Goal: Transaction & Acquisition: Purchase product/service

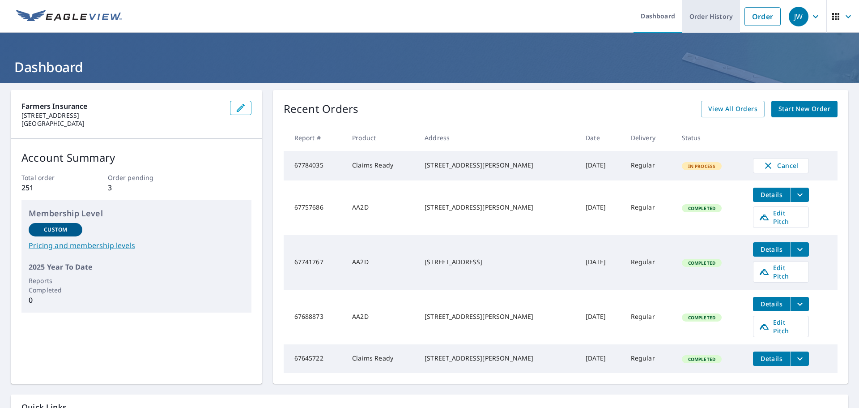
click at [711, 23] on link "Order History" at bounding box center [712, 16] width 58 height 33
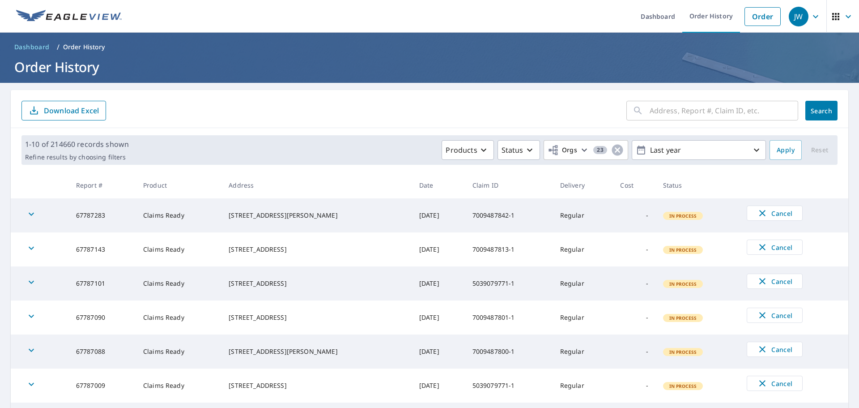
click at [683, 110] on input "text" at bounding box center [724, 110] width 149 height 25
paste input "5003659851-1"
type input "5003659851-1"
click at [831, 113] on div "5003659851-1 ​ Search Download Excel" at bounding box center [430, 109] width 838 height 38
click at [826, 112] on button "Search" at bounding box center [822, 111] width 32 height 20
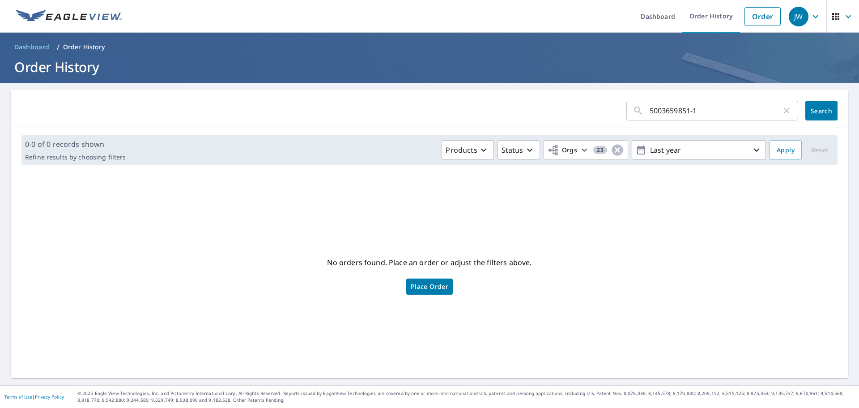
click at [707, 114] on input "5003659851-1" at bounding box center [716, 110] width 132 height 25
type input "5003659851-1-1"
click button "Search" at bounding box center [822, 111] width 32 height 20
drag, startPoint x: 721, startPoint y: 116, endPoint x: 506, endPoint y: 111, distance: 214.4
click at [506, 111] on form "5003659851-1-1 ​ Search" at bounding box center [429, 111] width 816 height 20
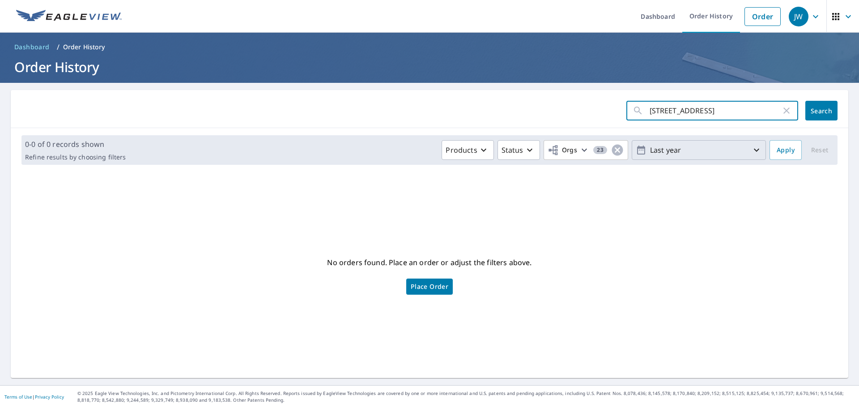
type input "[STREET_ADDRESS]."
click button "Search" at bounding box center [822, 111] width 32 height 20
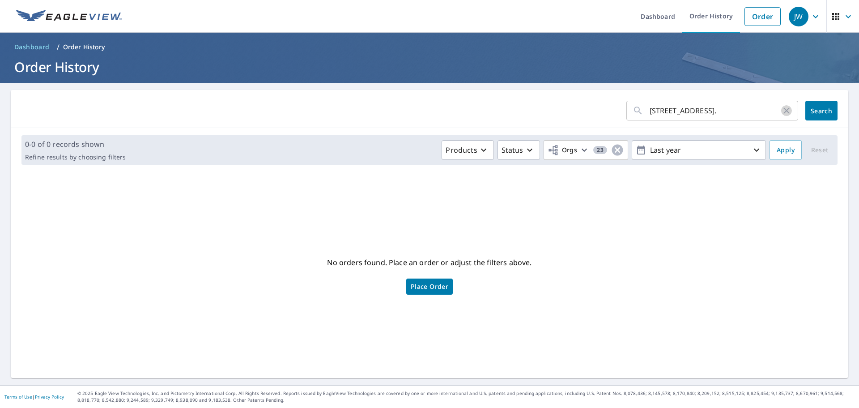
click at [784, 112] on icon "button" at bounding box center [787, 110] width 6 height 6
click at [712, 112] on input "text" at bounding box center [724, 110] width 149 height 25
paste input "67686373"
type input "67686373"
click at [819, 111] on span "Search" at bounding box center [822, 111] width 18 height 9
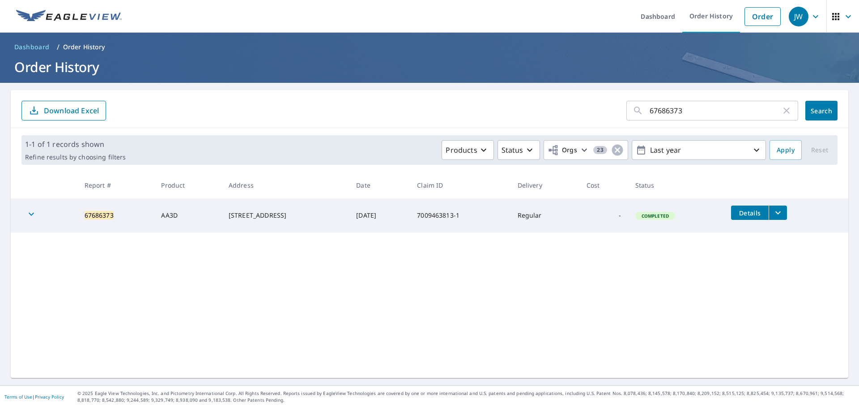
click at [777, 213] on icon "filesDropdownBtn-67686373" at bounding box center [778, 212] width 11 height 11
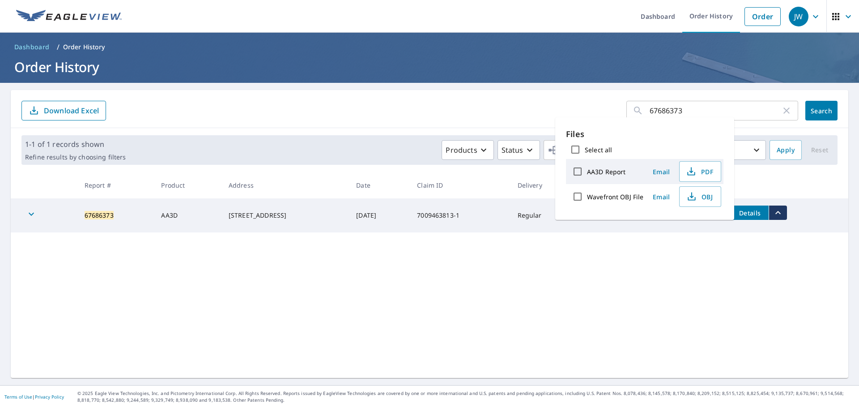
click at [547, 274] on div "67686373 ​ Search Download Excel 1-1 of 1 records shown Refine results by choos…" at bounding box center [430, 234] width 838 height 288
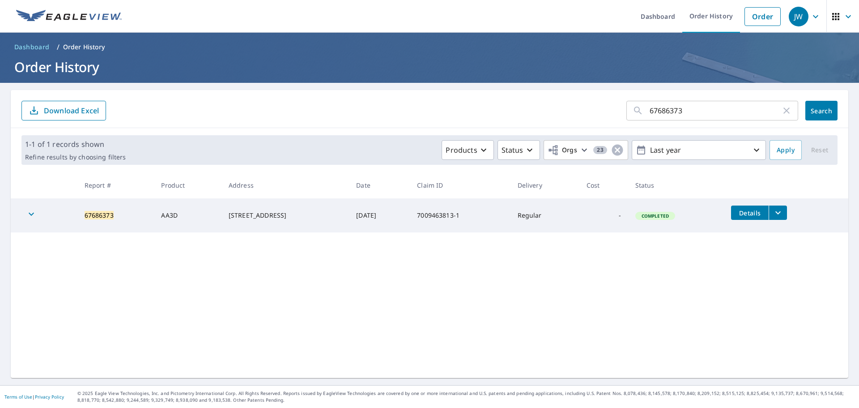
click at [108, 213] on td "67686373" at bounding box center [115, 215] width 77 height 34
click at [656, 212] on div "Completed" at bounding box center [656, 216] width 40 height 8
click at [783, 215] on icon "filesDropdownBtn-67686373" at bounding box center [778, 212] width 11 height 11
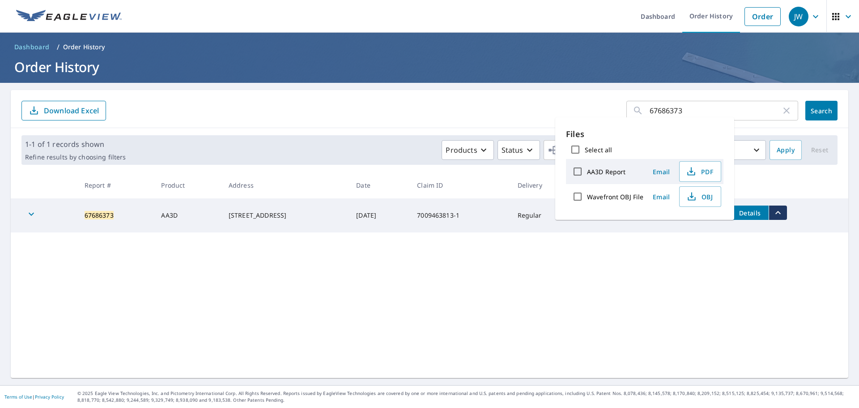
click at [448, 235] on div "67686373 ​ Search Download Excel 1-1 of 1 records shown Refine results by choos…" at bounding box center [430, 234] width 838 height 288
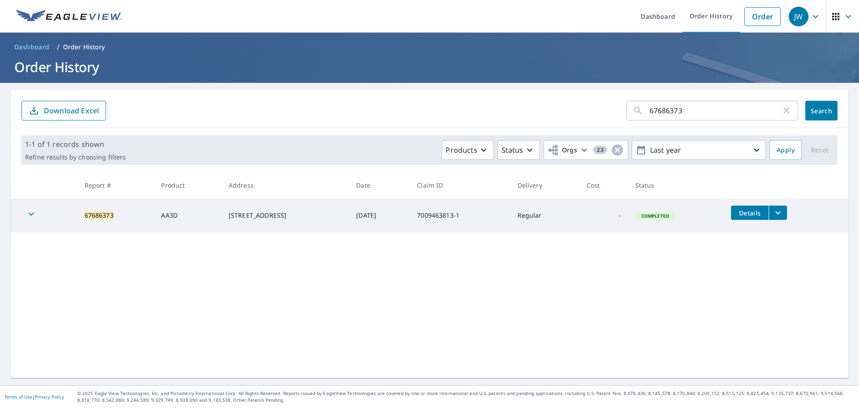
click at [118, 209] on td "67686373" at bounding box center [115, 215] width 77 height 34
drag, startPoint x: 83, startPoint y: 218, endPoint x: 169, endPoint y: 213, distance: 86.0
click at [169, 213] on tr "67686373 AA3D [STREET_ADDRESS] [DATE] 7009463813-1 Regular - Completed Details" at bounding box center [430, 215] width 838 height 34
click at [755, 217] on span "Details" at bounding box center [750, 213] width 27 height 9
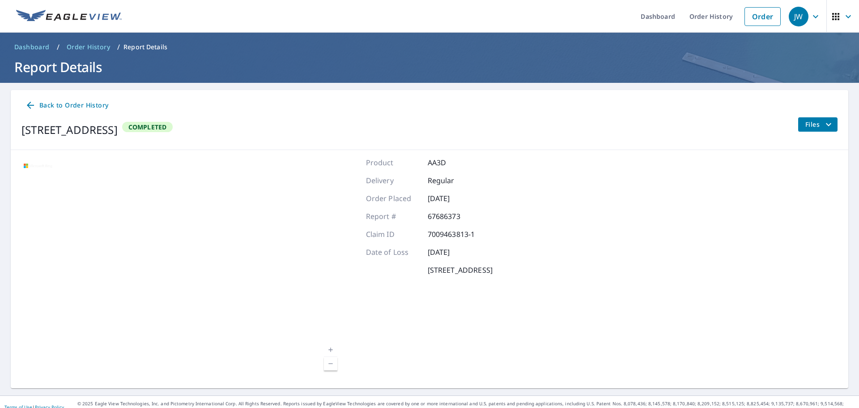
click at [434, 222] on div "Product AA3D Delivery Regular Order Placed [DATE] Report # 67686373 Claim ID 70…" at bounding box center [429, 269] width 127 height 224
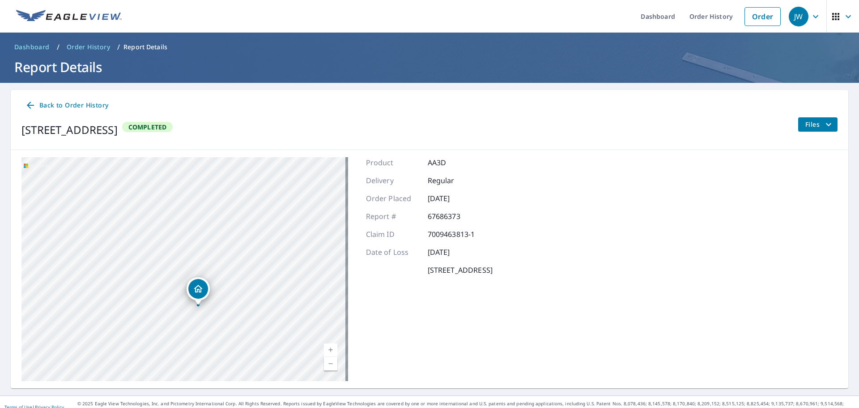
drag, startPoint x: 166, startPoint y: 280, endPoint x: 200, endPoint y: 289, distance: 35.2
click at [200, 289] on div "Dropped pin, building 1, Residential property, 405 NORTH ST OAK GROVE, LA 71263…" at bounding box center [198, 289] width 20 height 20
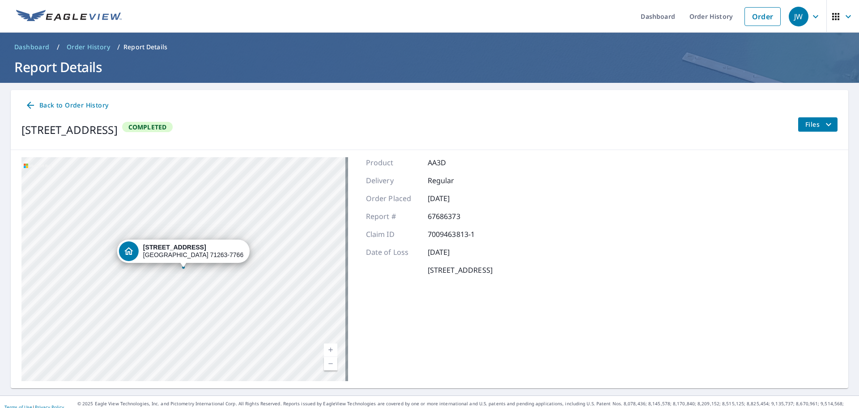
click at [181, 269] on div "[STREET_ADDRESS]" at bounding box center [184, 269] width 327 height 224
click at [236, 264] on div "[STREET_ADDRESS]" at bounding box center [184, 269] width 327 height 224
click at [235, 276] on div "[STREET_ADDRESS]" at bounding box center [184, 269] width 327 height 224
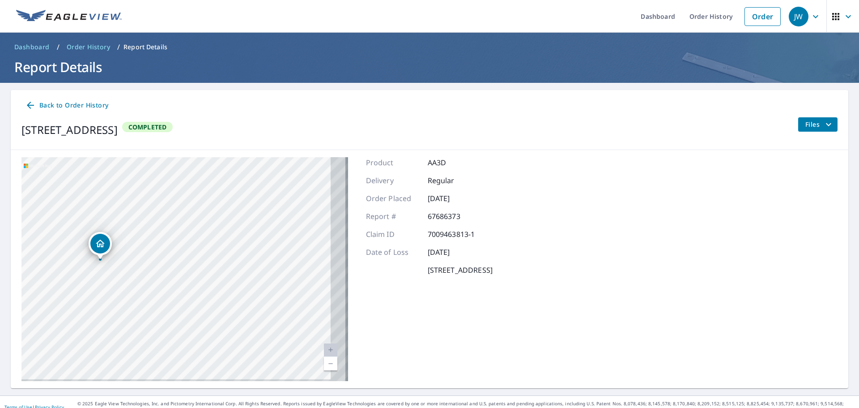
drag, startPoint x: 144, startPoint y: 256, endPoint x: 107, endPoint y: 238, distance: 40.8
click at [107, 238] on div "Dropped pin, building 1, Residential property, 405 NORTH ST OAK GROVE, LA 71263…" at bounding box center [100, 244] width 20 height 20
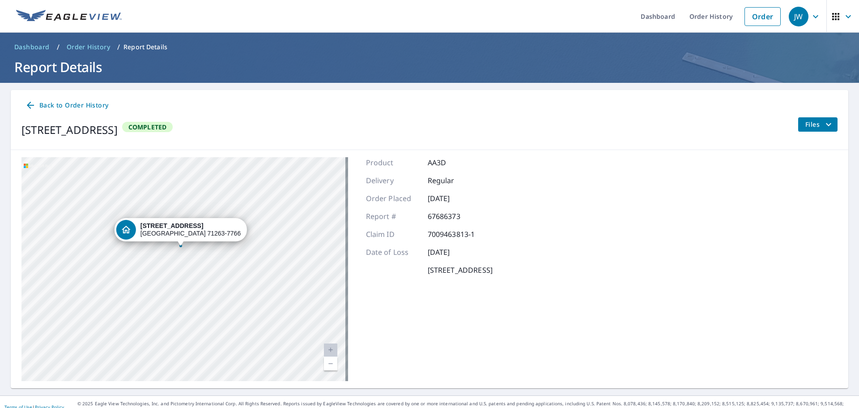
drag, startPoint x: 136, startPoint y: 250, endPoint x: 133, endPoint y: 228, distance: 21.6
click at [132, 228] on icon "Dropped pin, building 1, Residential property, 405 NORTH ST OAK GROVE, LA 71263…" at bounding box center [126, 229] width 11 height 11
drag, startPoint x: 266, startPoint y: 304, endPoint x: 252, endPoint y: 272, distance: 35.9
click at [252, 272] on div "[STREET_ADDRESS]" at bounding box center [184, 269] width 327 height 224
drag, startPoint x: 111, startPoint y: 233, endPoint x: 157, endPoint y: 231, distance: 46.1
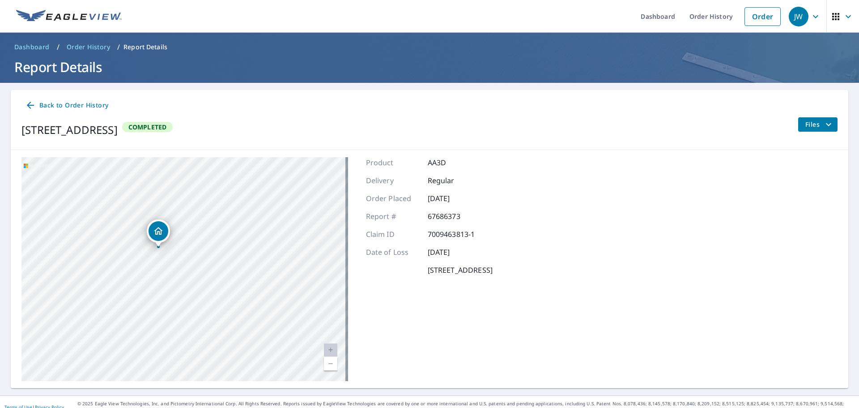
click at [157, 231] on icon "Dropped pin, building 1, Residential property, 405 NORTH ST OAK GROVE, LA 71263…" at bounding box center [158, 231] width 11 height 11
drag, startPoint x: 243, startPoint y: 278, endPoint x: 219, endPoint y: 249, distance: 37.8
click at [219, 249] on div "[STREET_ADDRESS]" at bounding box center [184, 269] width 327 height 224
drag, startPoint x: 186, startPoint y: 255, endPoint x: 214, endPoint y: 238, distance: 33.5
click at [214, 238] on div "[STREET_ADDRESS]" at bounding box center [184, 269] width 327 height 224
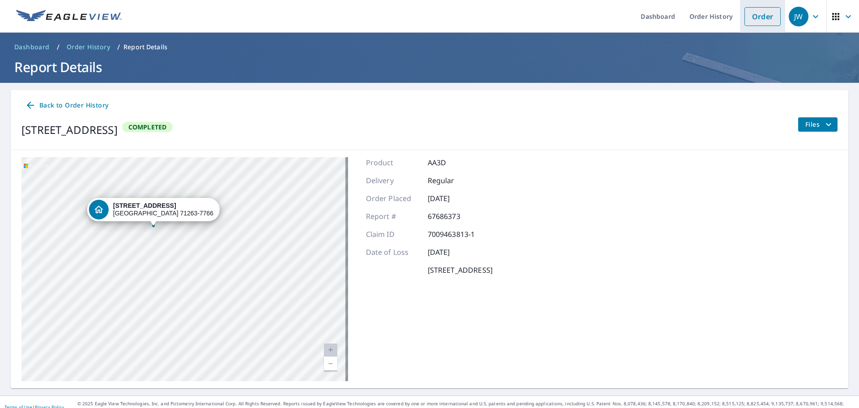
click at [745, 17] on link "Order" at bounding box center [763, 16] width 36 height 19
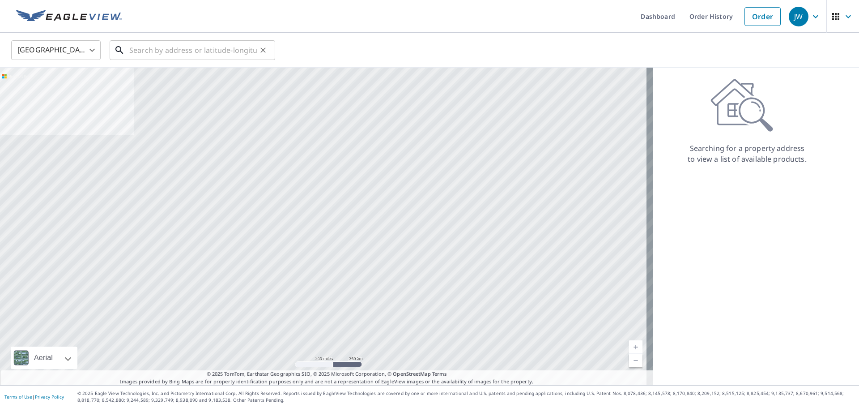
click at [177, 47] on input "text" at bounding box center [193, 50] width 128 height 25
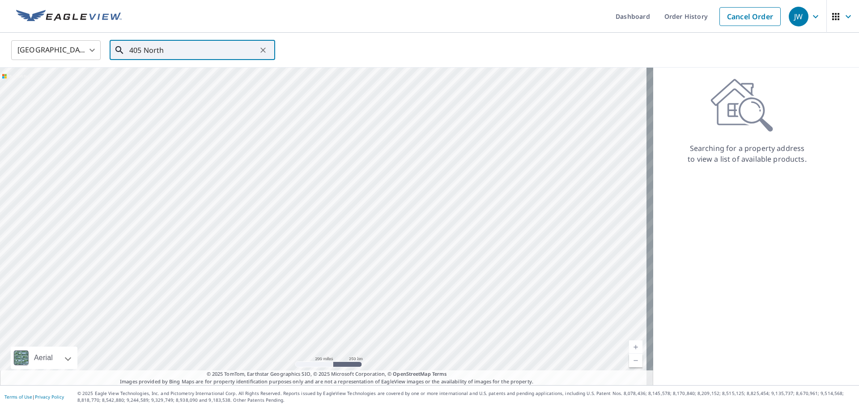
click at [172, 56] on input "405 North" at bounding box center [193, 50] width 128 height 25
click at [154, 79] on span "[STREET_ADDRESS]" at bounding box center [198, 76] width 141 height 11
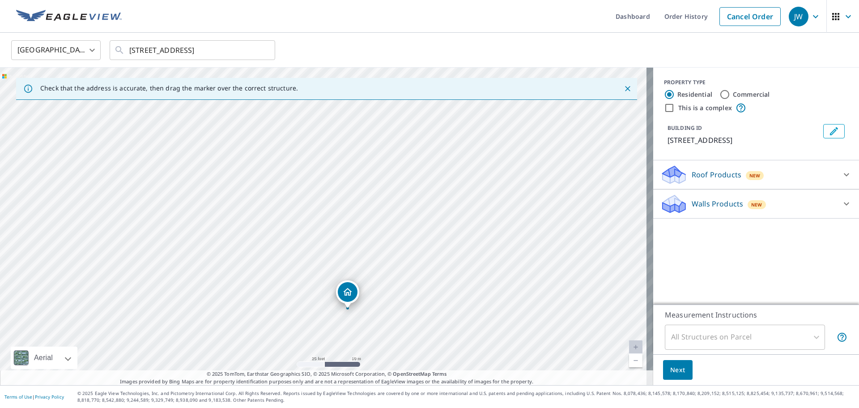
drag, startPoint x: 325, startPoint y: 213, endPoint x: 312, endPoint y: 236, distance: 26.8
click at [312, 236] on div "[STREET_ADDRESS]" at bounding box center [326, 226] width 653 height 317
drag, startPoint x: 319, startPoint y: 269, endPoint x: 198, endPoint y: 231, distance: 126.6
click at [198, 231] on div "[STREET_ADDRESS]" at bounding box center [326, 226] width 653 height 317
drag, startPoint x: 289, startPoint y: 219, endPoint x: 380, endPoint y: 275, distance: 107.2
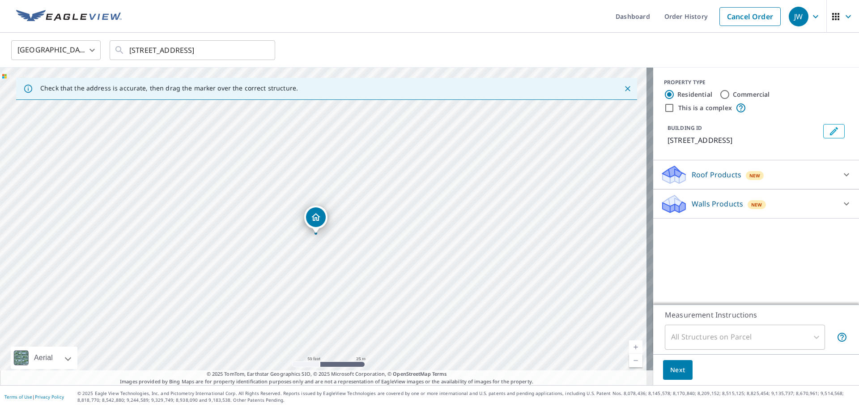
click at [380, 275] on div "[STREET_ADDRESS]" at bounding box center [326, 226] width 653 height 317
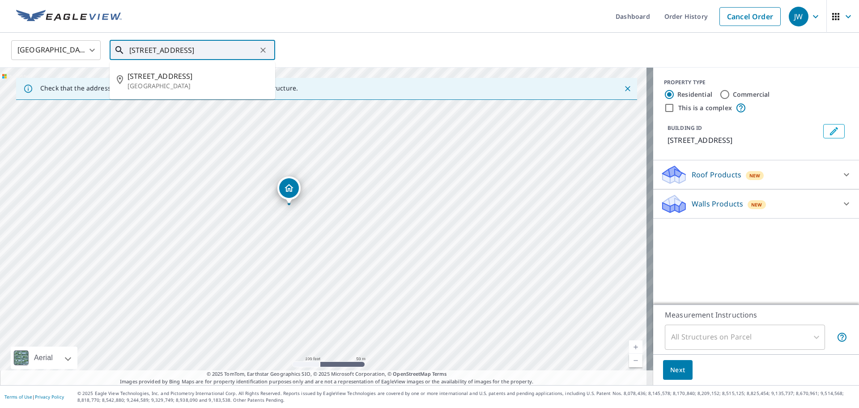
click at [144, 51] on input "[STREET_ADDRESS]" at bounding box center [193, 50] width 128 height 25
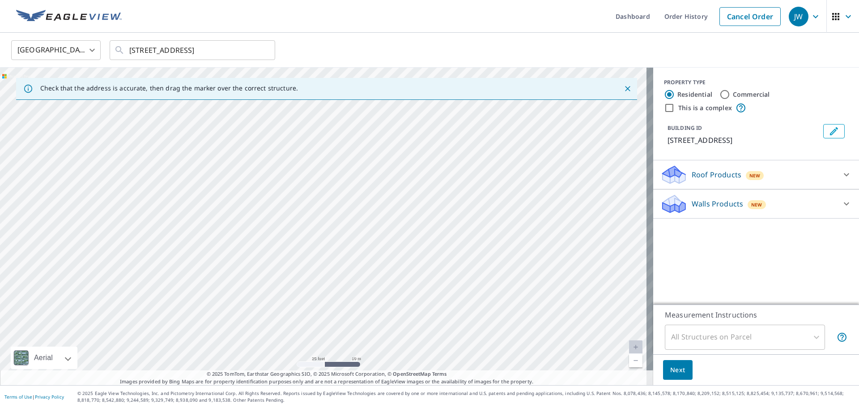
drag, startPoint x: 316, startPoint y: 162, endPoint x: 269, endPoint y: 303, distance: 148.6
click at [268, 303] on div "[STREET_ADDRESS]" at bounding box center [326, 226] width 653 height 317
drag, startPoint x: 215, startPoint y: 281, endPoint x: 116, endPoint y: 288, distance: 99.6
drag, startPoint x: 410, startPoint y: 244, endPoint x: 328, endPoint y: 237, distance: 82.2
click at [328, 237] on div "[STREET_ADDRESS]" at bounding box center [326, 226] width 653 height 317
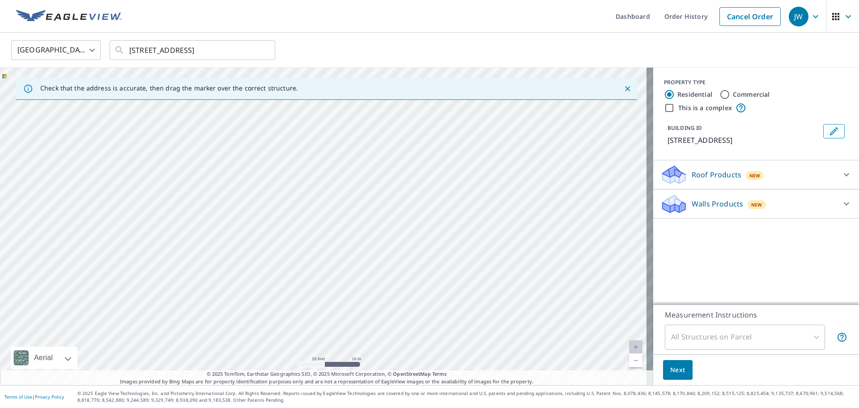
drag, startPoint x: 414, startPoint y: 279, endPoint x: 286, endPoint y: 247, distance: 132.0
click at [286, 247] on div "[STREET_ADDRESS]" at bounding box center [326, 226] width 653 height 317
drag, startPoint x: 370, startPoint y: 260, endPoint x: 177, endPoint y: 272, distance: 193.3
click at [265, 278] on div "[STREET_ADDRESS]" at bounding box center [326, 226] width 653 height 317
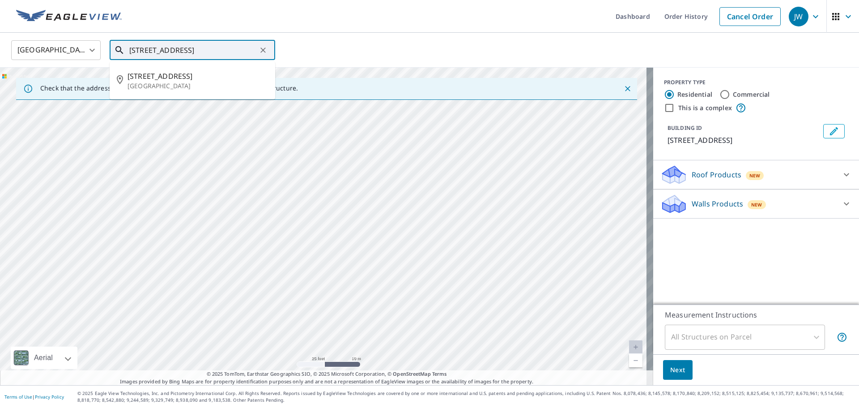
drag, startPoint x: 159, startPoint y: 51, endPoint x: 143, endPoint y: 50, distance: 15.8
click at [143, 50] on input "[STREET_ADDRESS]" at bounding box center [193, 50] width 128 height 25
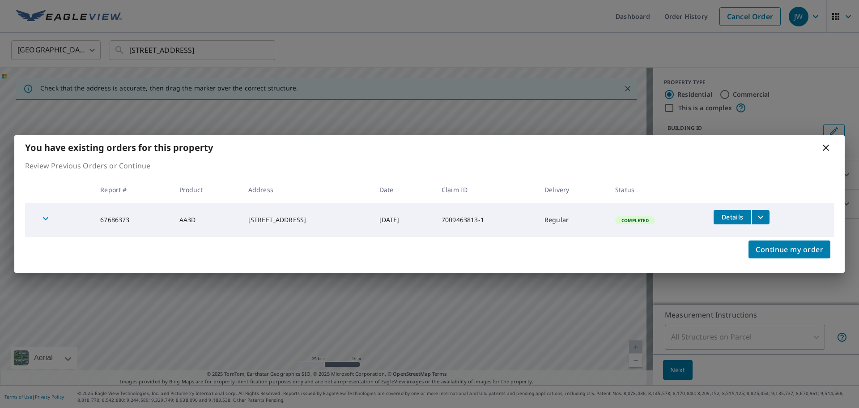
click at [825, 149] on icon at bounding box center [826, 148] width 6 height 6
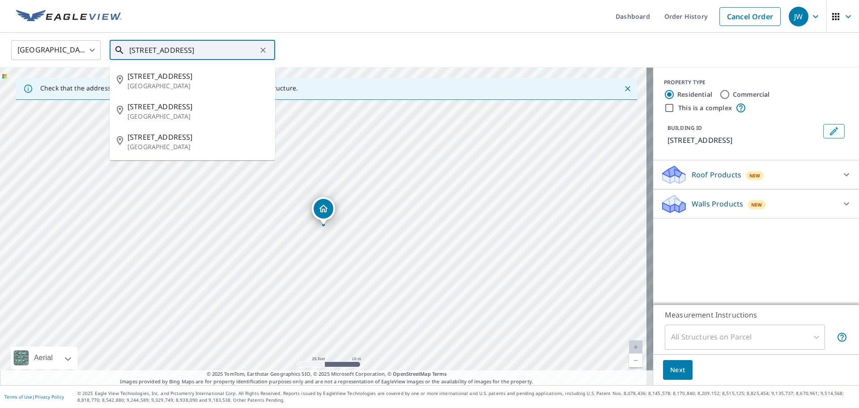
click at [165, 52] on input "[STREET_ADDRESS]" at bounding box center [193, 50] width 128 height 25
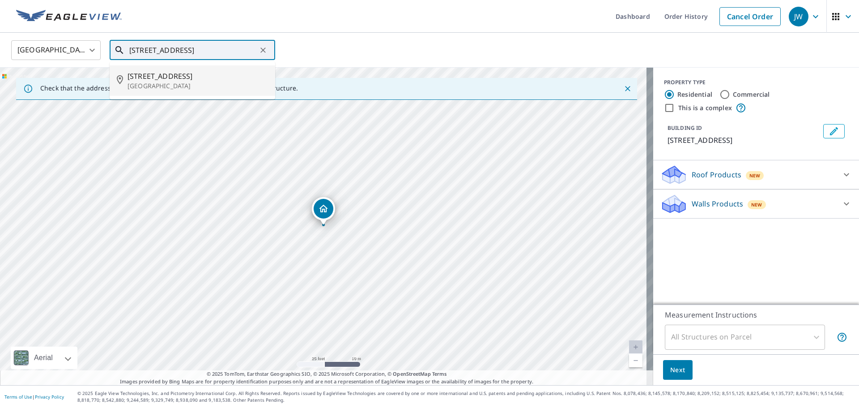
type input "[STREET_ADDRESS]"
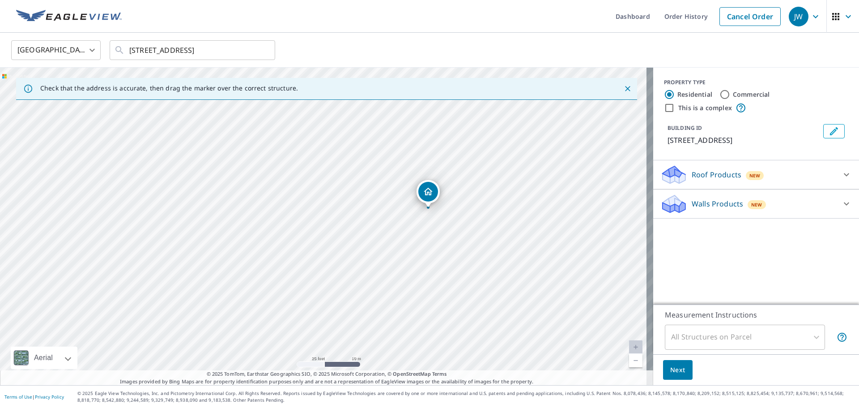
drag, startPoint x: 325, startPoint y: 209, endPoint x: 429, endPoint y: 191, distance: 105.4
click at [693, 338] on div "All Structures on Parcel" at bounding box center [745, 336] width 160 height 25
click at [670, 369] on span "Next" at bounding box center [677, 369] width 15 height 11
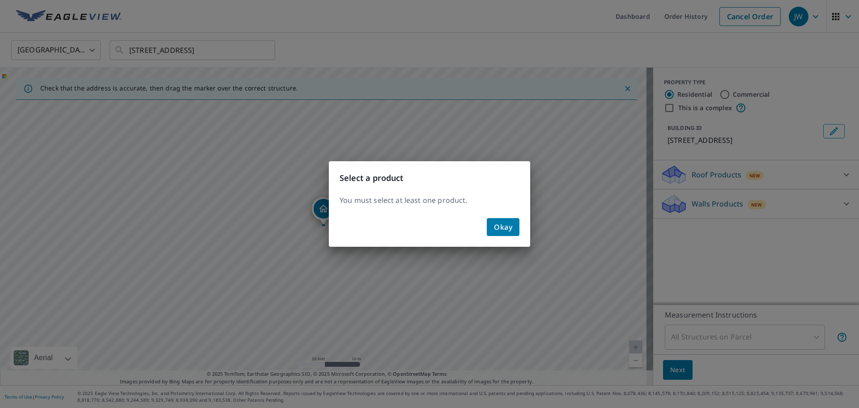
click at [503, 230] on span "Okay" at bounding box center [503, 227] width 18 height 13
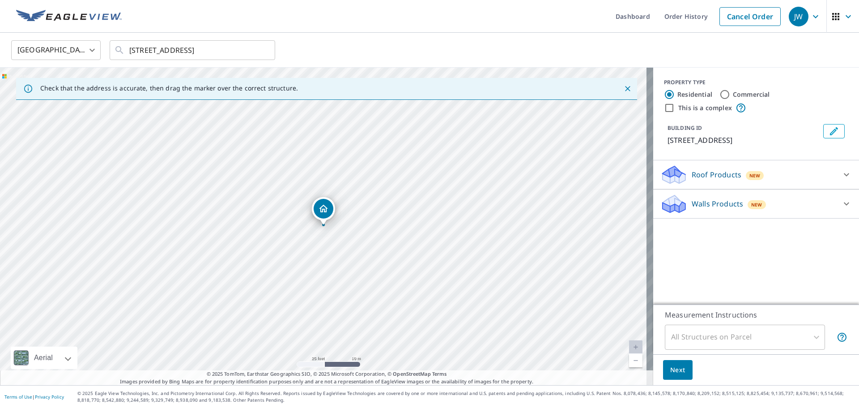
click at [735, 180] on div "Roof Products New" at bounding box center [748, 174] width 175 height 21
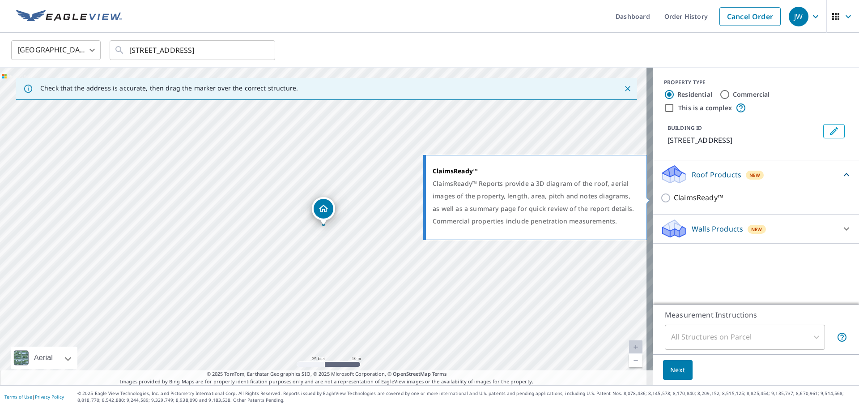
click at [679, 195] on p "ClaimsReady™" at bounding box center [698, 197] width 49 height 11
click at [674, 195] on input "ClaimsReady™" at bounding box center [667, 197] width 13 height 11
checkbox input "true"
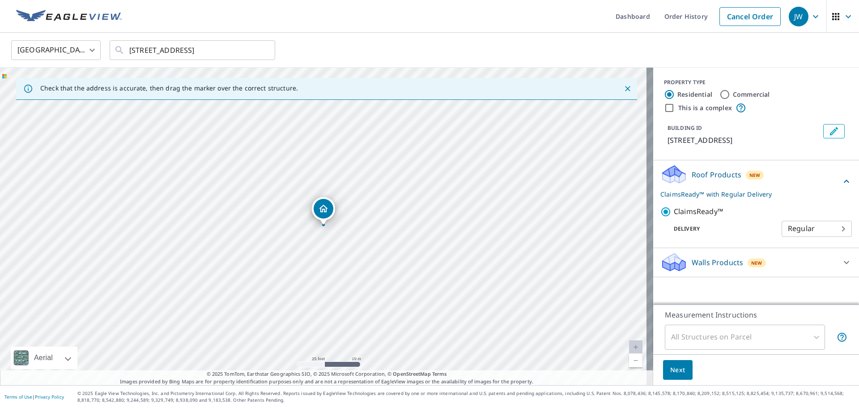
click at [676, 367] on span "Next" at bounding box center [677, 369] width 15 height 11
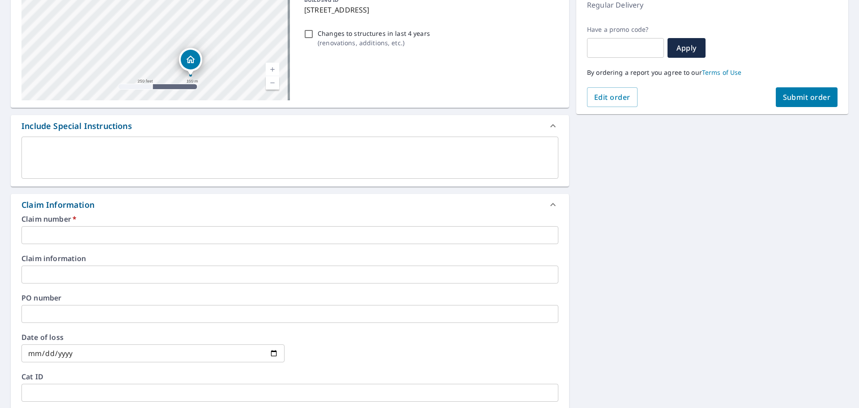
scroll to position [134, 0]
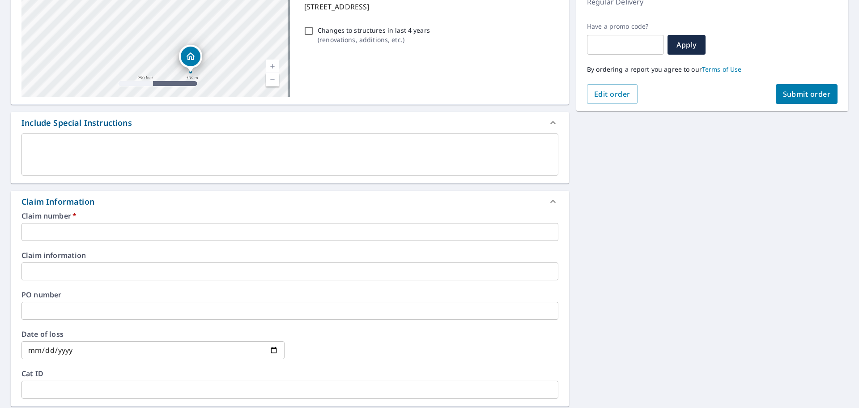
click at [47, 239] on input "text" at bounding box center [289, 232] width 537 height 18
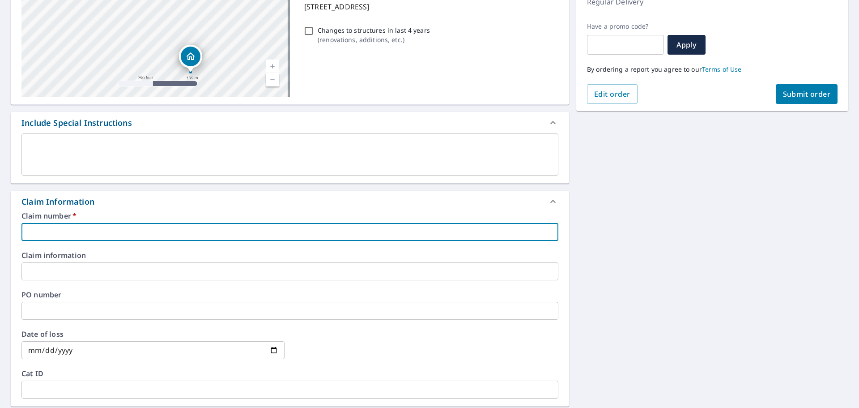
paste input "7009463813-1"
type input "7009463813-1"
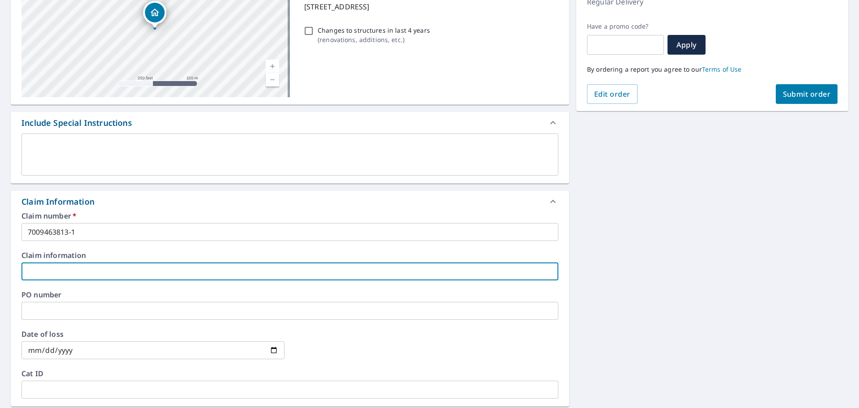
click at [51, 265] on input "text" at bounding box center [289, 271] width 537 height 18
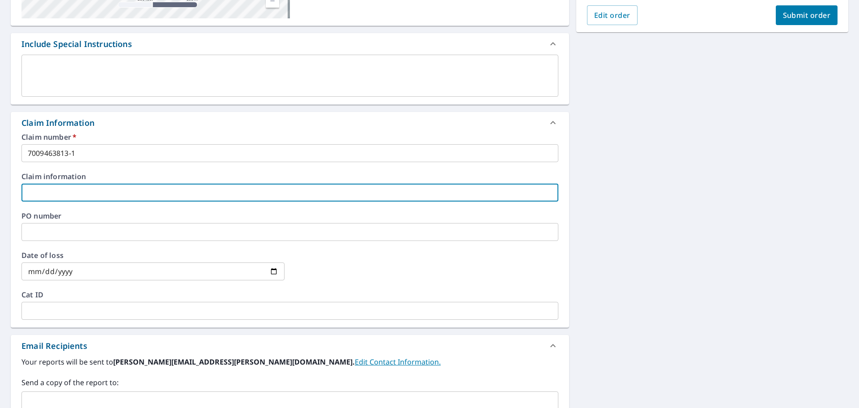
scroll to position [224, 0]
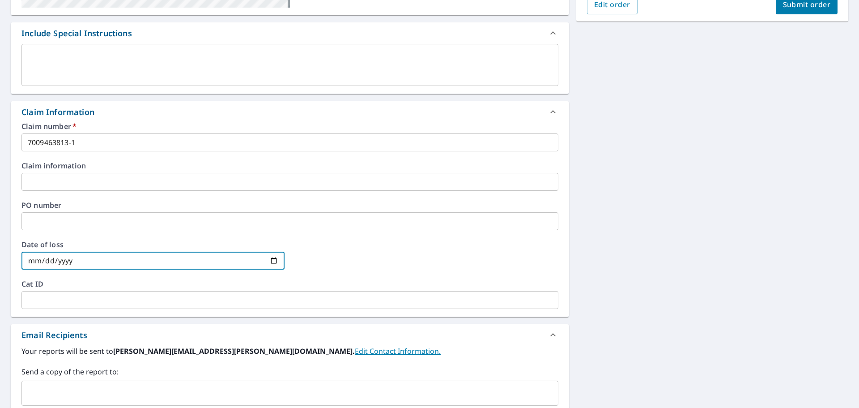
click at [277, 258] on input "date" at bounding box center [152, 261] width 263 height 18
click at [267, 260] on input "date" at bounding box center [152, 261] width 263 height 18
drag, startPoint x: 275, startPoint y: 271, endPoint x: 271, endPoint y: 264, distance: 8.2
click at [272, 266] on div "Date of loss ​" at bounding box center [289, 260] width 537 height 39
click at [271, 263] on input "date" at bounding box center [152, 261] width 263 height 18
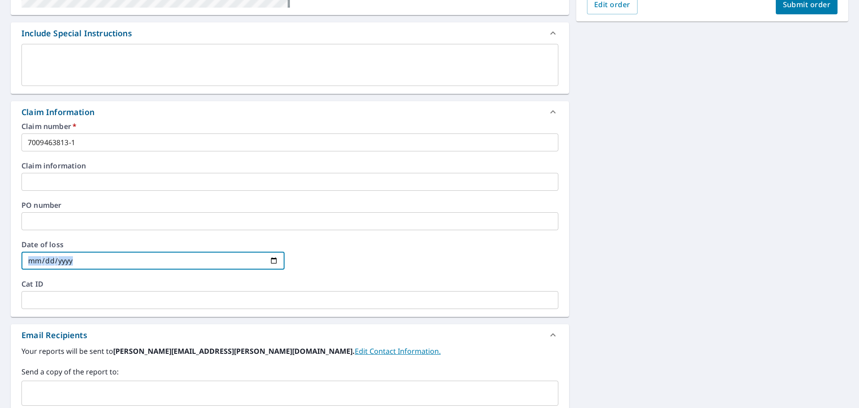
type input "[DATE]"
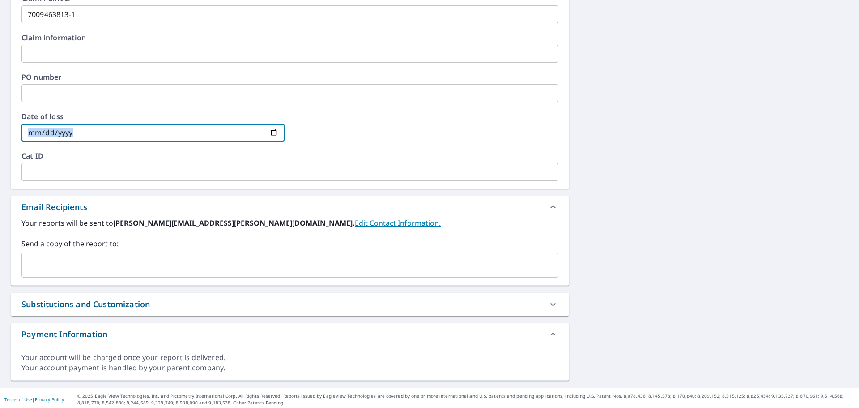
scroll to position [354, 0]
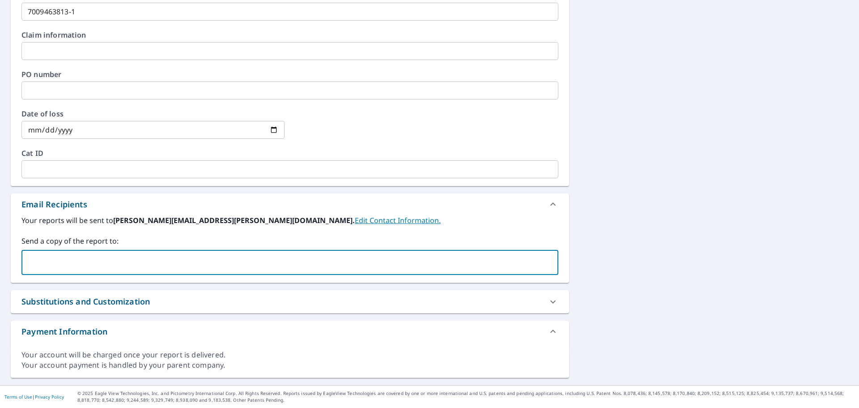
click at [435, 267] on input "text" at bounding box center [284, 262] width 516 height 17
type input "[PERSON_NAME][EMAIL_ADDRESS][PERSON_NAME][DOMAIN_NAME]"
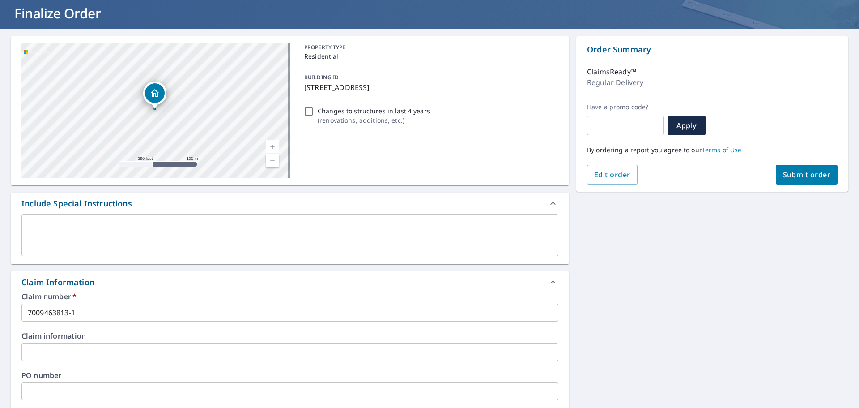
scroll to position [41, 0]
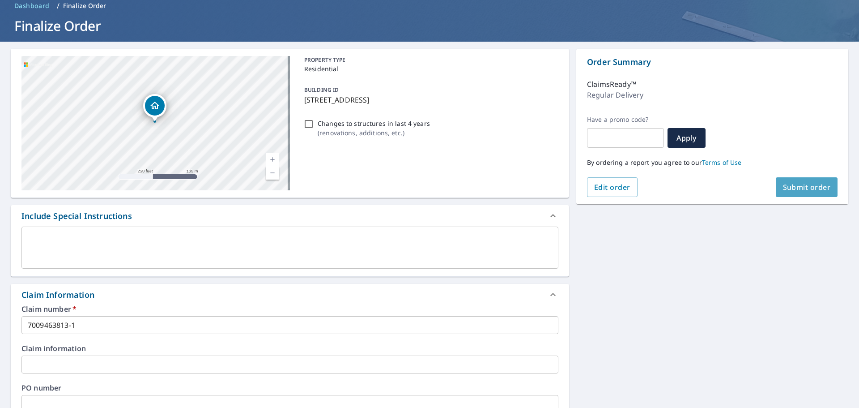
click at [786, 183] on span "Submit order" at bounding box center [807, 187] width 48 height 10
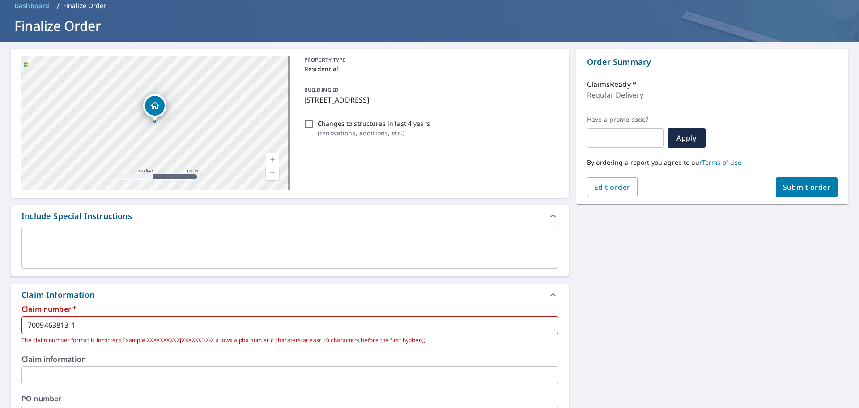
click at [113, 324] on input "7009463813-1" at bounding box center [289, 325] width 537 height 18
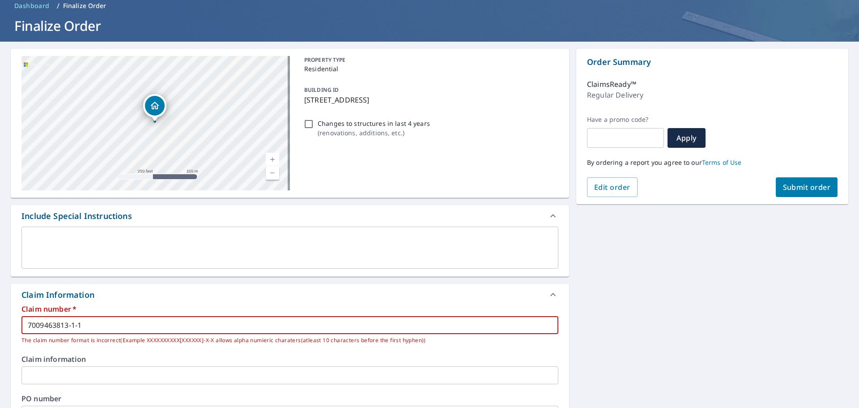
type input "7009463813-1-1"
click at [799, 184] on span "Submit order" at bounding box center [807, 187] width 48 height 10
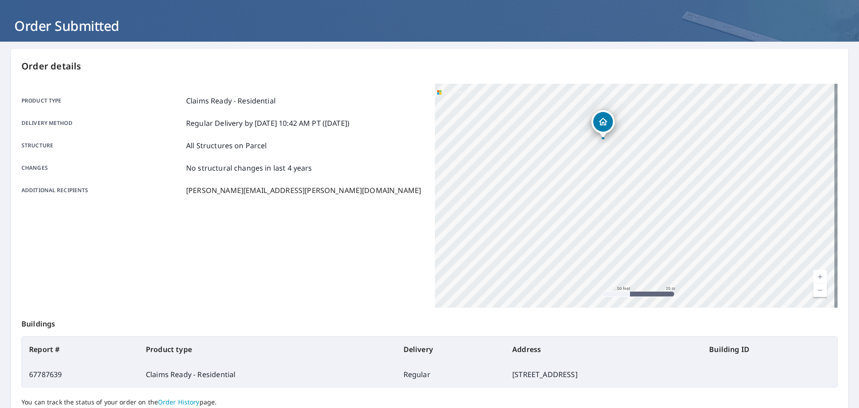
drag, startPoint x: 632, startPoint y: 111, endPoint x: 560, endPoint y: 222, distance: 132.1
click at [560, 222] on div "[STREET_ADDRESS]" at bounding box center [636, 196] width 403 height 224
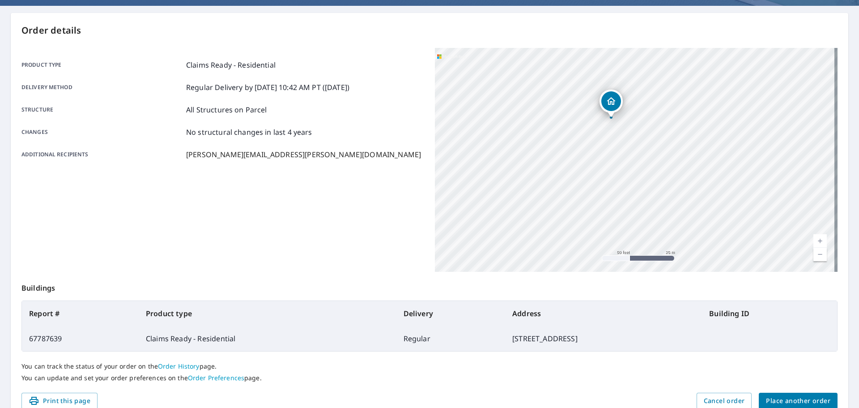
scroll to position [119, 0]
